Goal: Task Accomplishment & Management: Complete application form

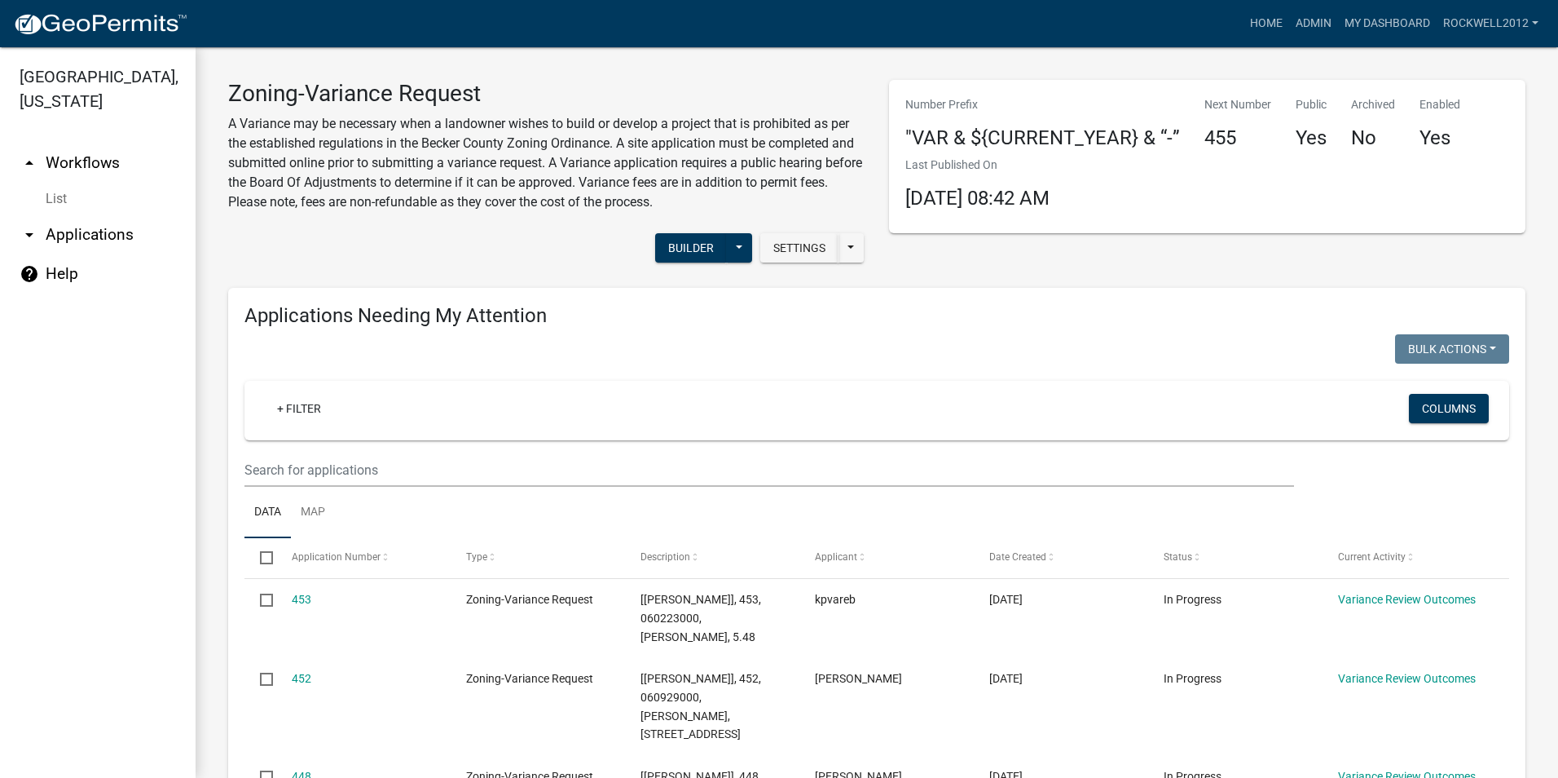
select select "2: 50"
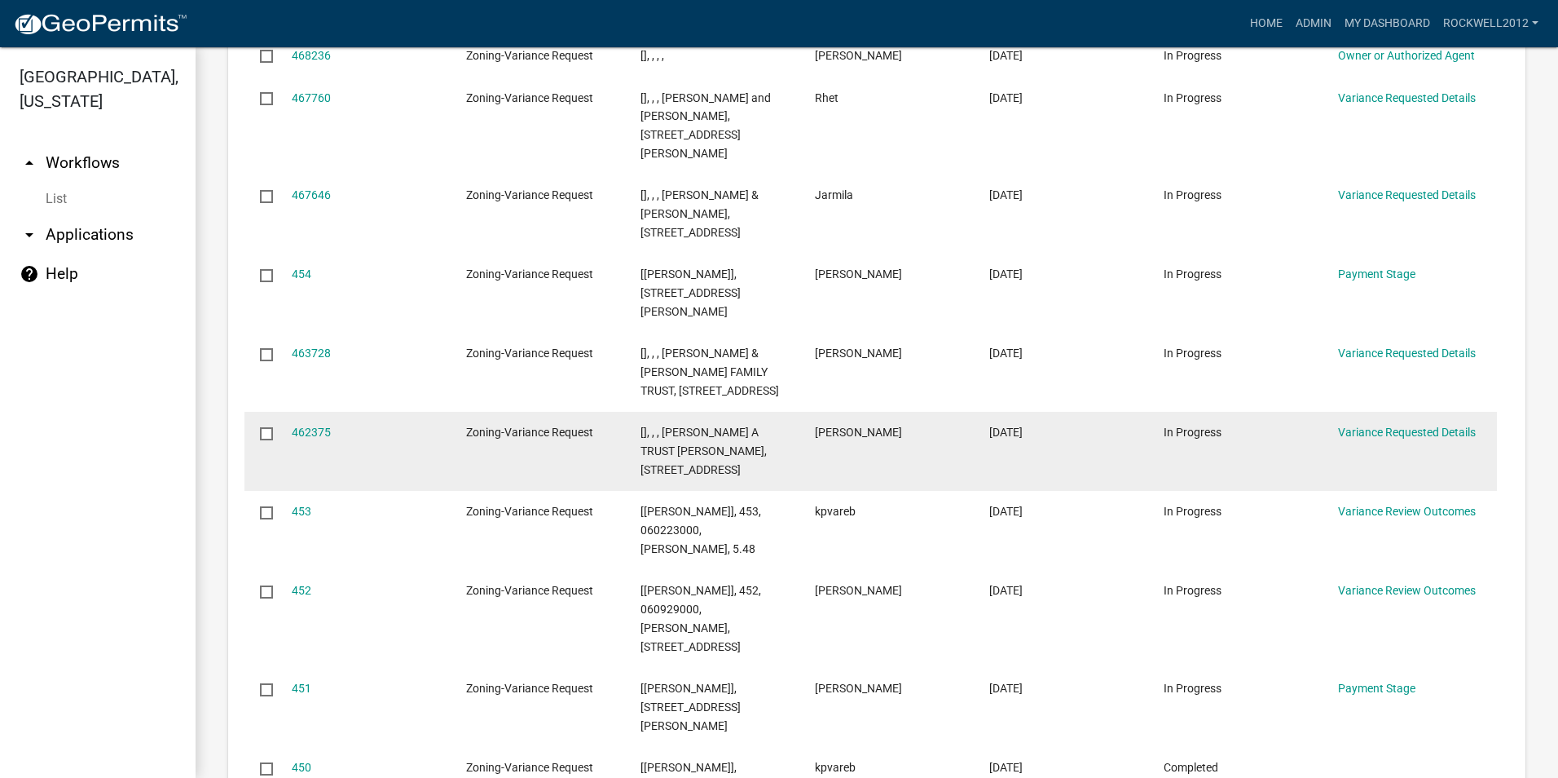
scroll to position [1956, 0]
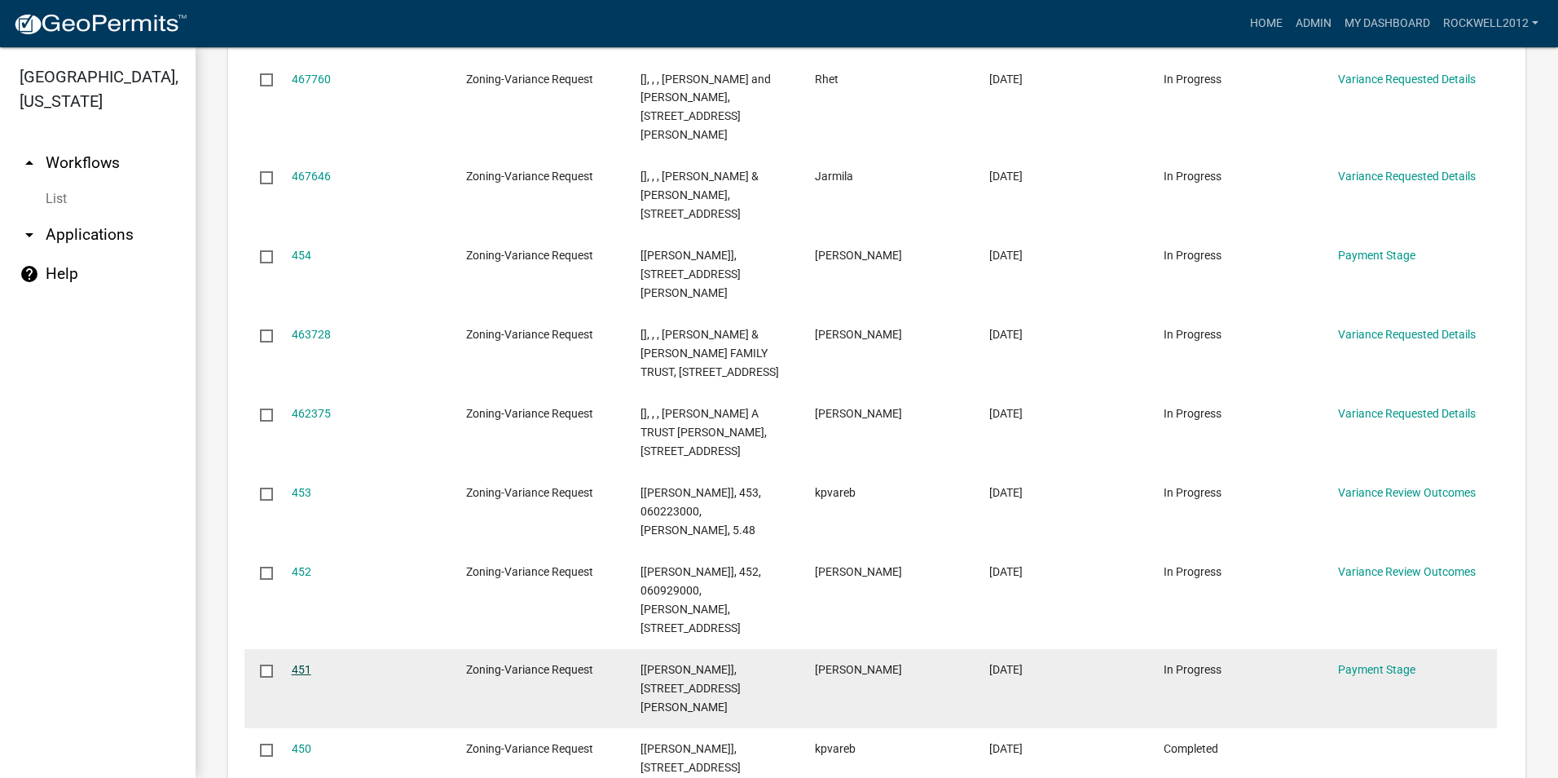
click at [297, 663] on link "451" at bounding box center [302, 669] width 20 height 13
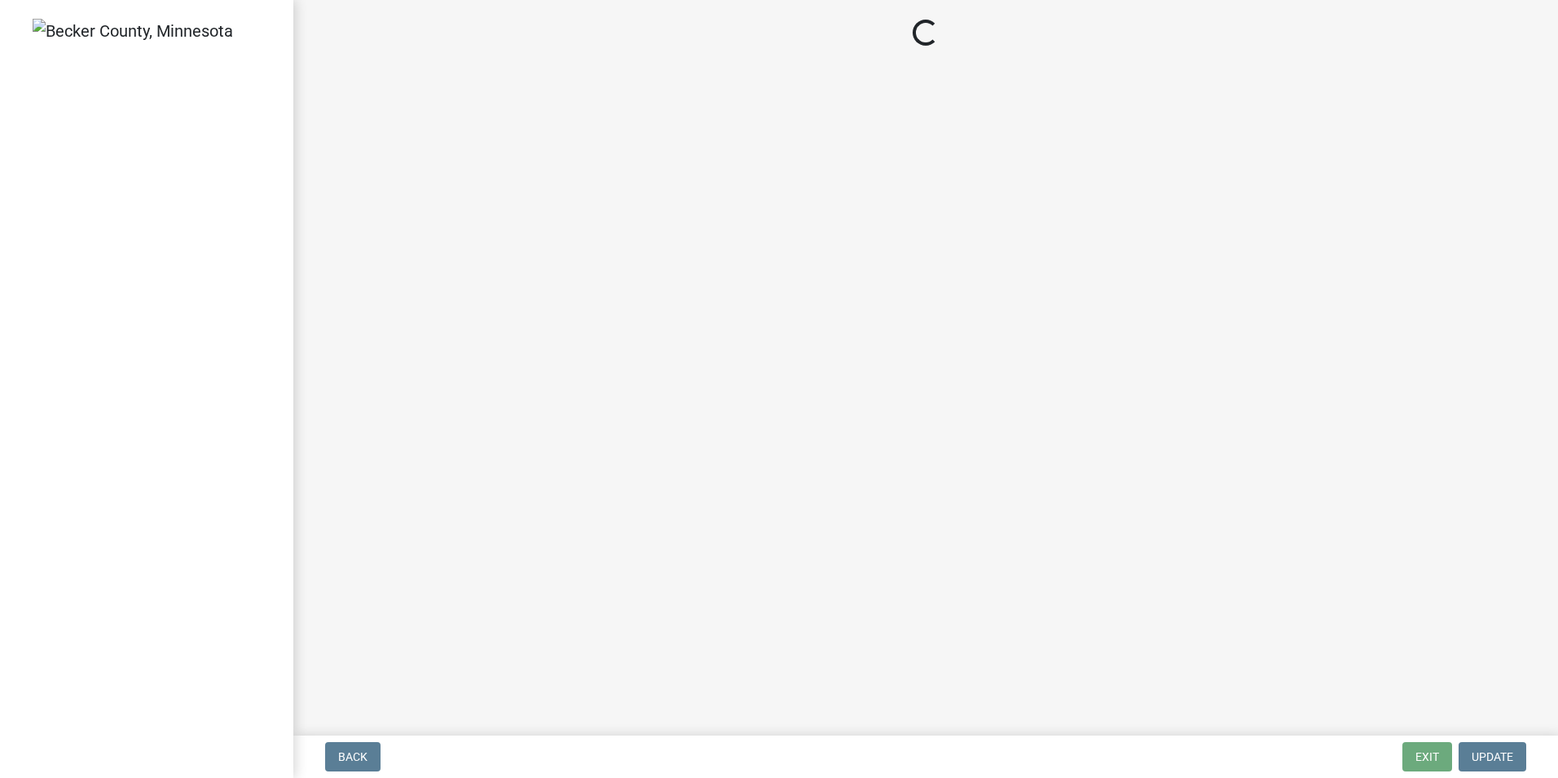
select select "3: 3"
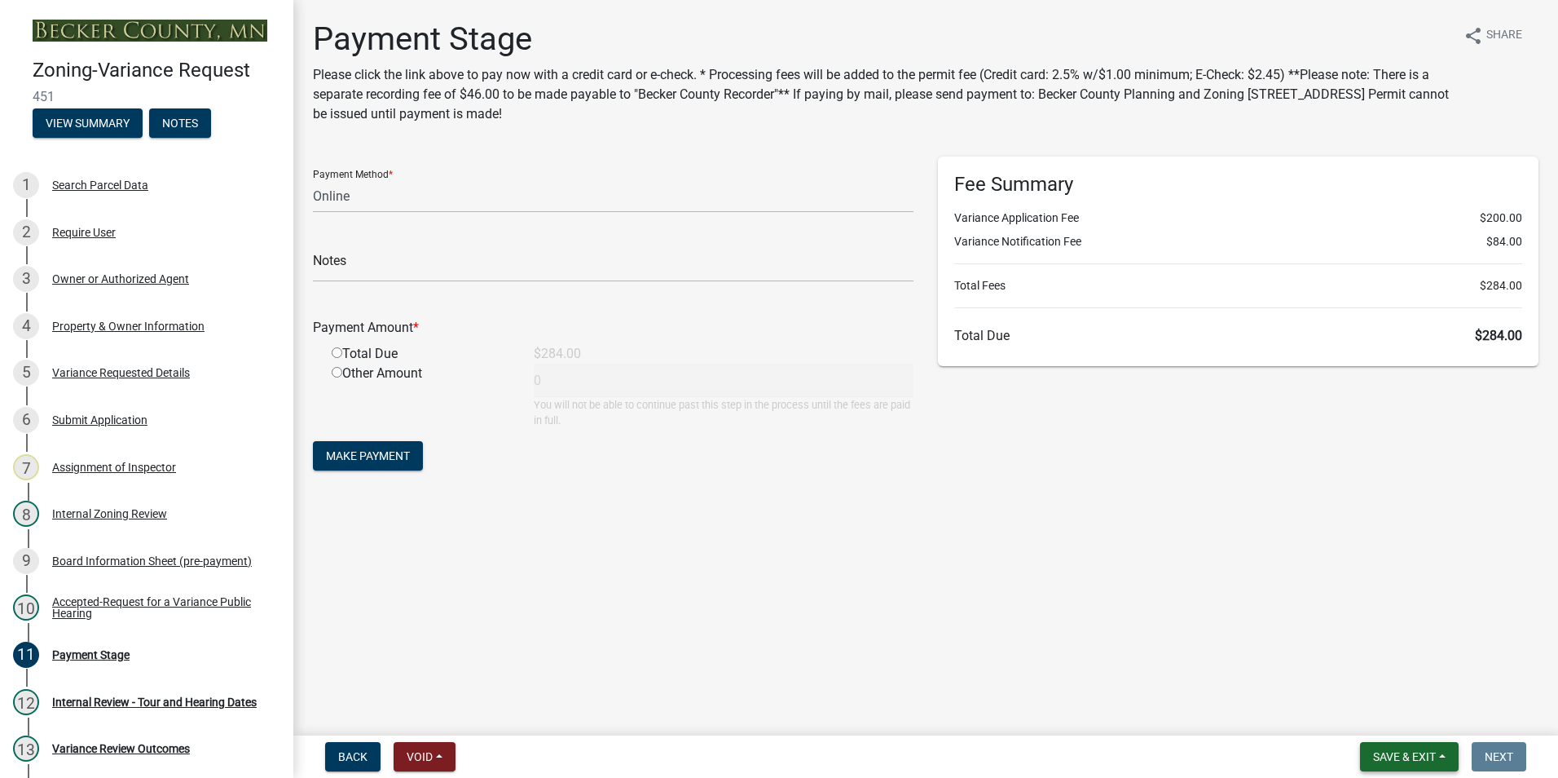
click at [1409, 761] on span "Save & Exit" at bounding box center [1404, 756] width 63 height 13
click at [1374, 707] on button "Save & Exit" at bounding box center [1394, 713] width 130 height 39
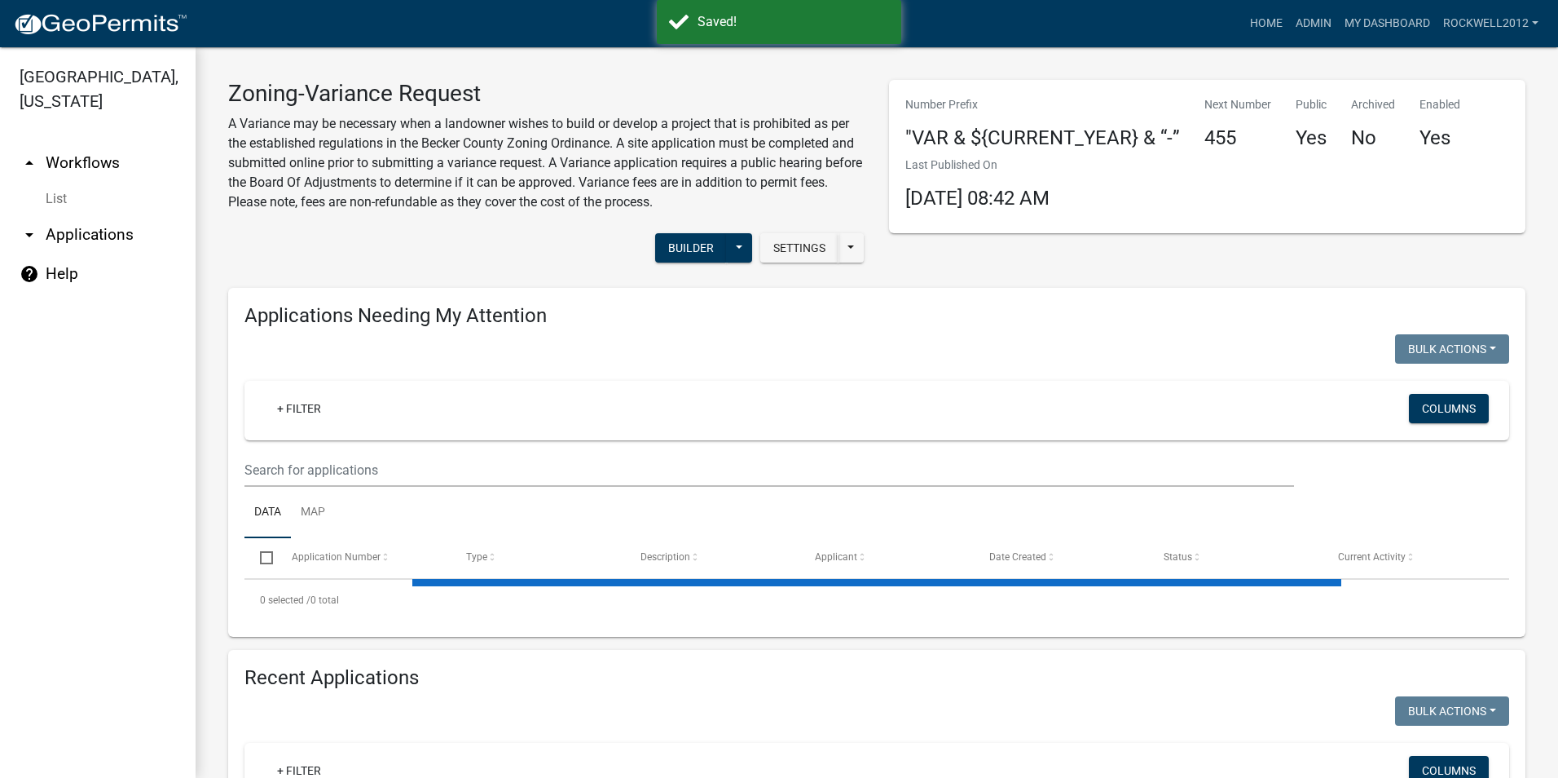
select select "2: 50"
